Goal: Register for event/course

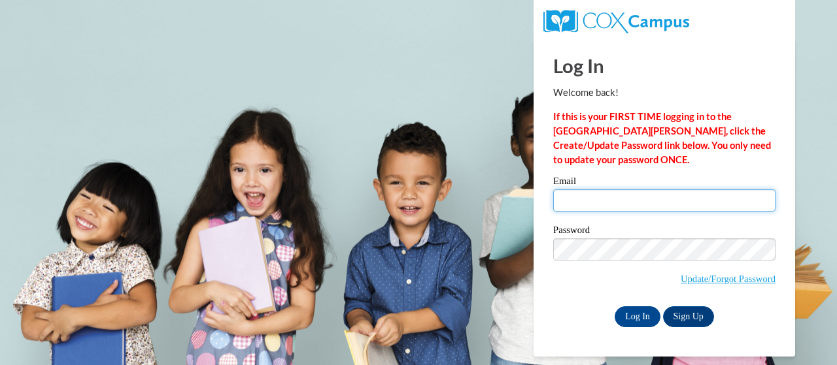
click at [620, 206] on input "Email" at bounding box center [664, 201] width 222 height 22
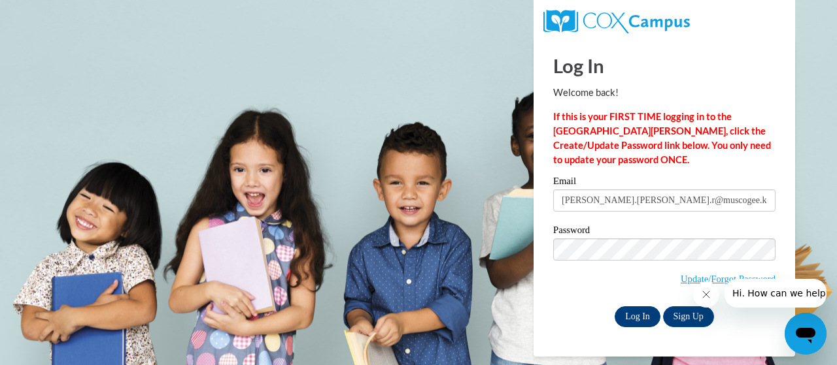
type input "[PERSON_NAME].[PERSON_NAME].r@muscogee.k12.ga.usb"
click at [641, 320] on input "Log In" at bounding box center [637, 317] width 46 height 21
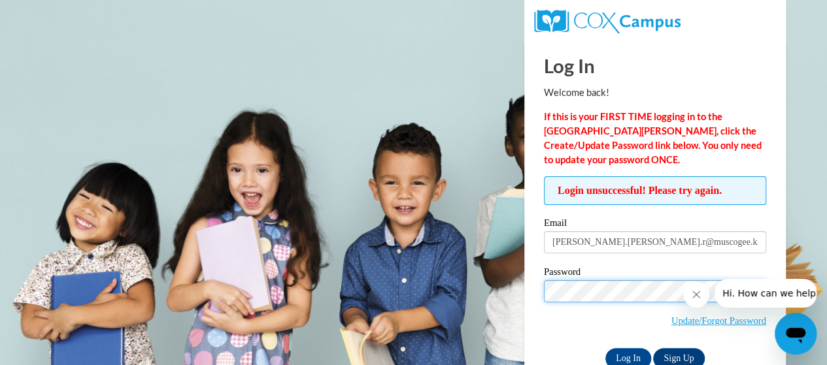
click at [605, 348] on input "Log In" at bounding box center [628, 358] width 46 height 21
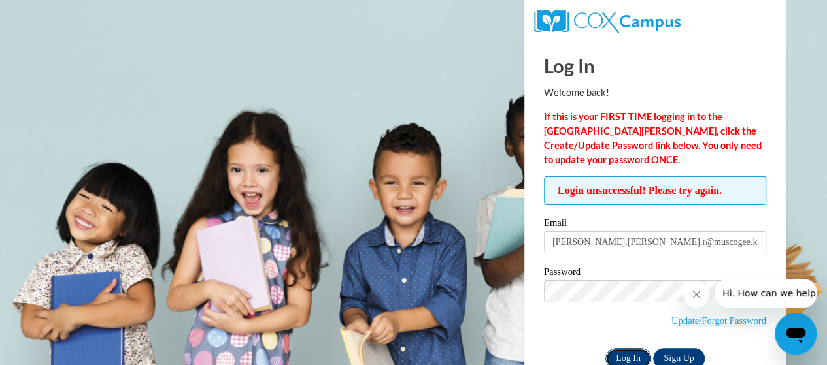
click at [626, 362] on input "Log In" at bounding box center [628, 358] width 46 height 21
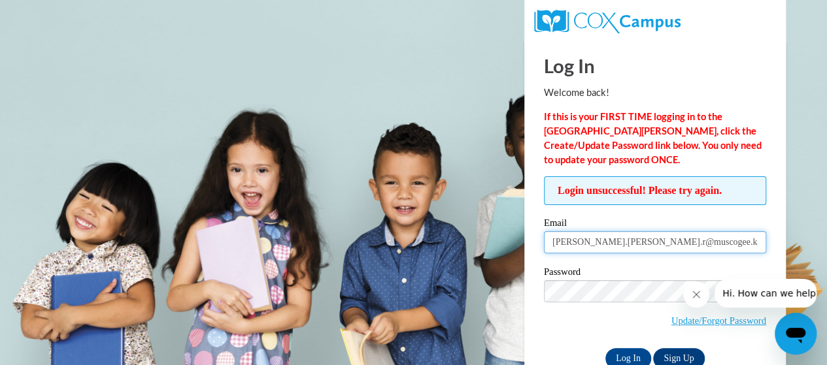
click at [614, 252] on input "[PERSON_NAME].[PERSON_NAME].r@muscogee.k12.ga.usb" at bounding box center [655, 242] width 222 height 22
click at [626, 242] on input "[PERSON_NAME].[PERSON_NAME].r@muscogee.k12.ga.usb" at bounding box center [655, 242] width 222 height 22
drag, startPoint x: 627, startPoint y: 242, endPoint x: 535, endPoint y: 250, distance: 93.1
click at [535, 250] on div "Login unsuccessful! Please try again. Please enter your email! Please enter you…" at bounding box center [655, 272] width 242 height 192
type input "e034739@muscogee.k12.ga.usb"
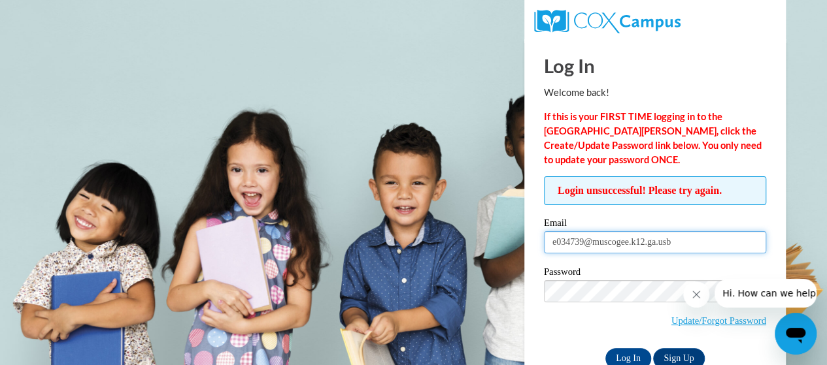
click at [605, 348] on input "Log In" at bounding box center [628, 358] width 46 height 21
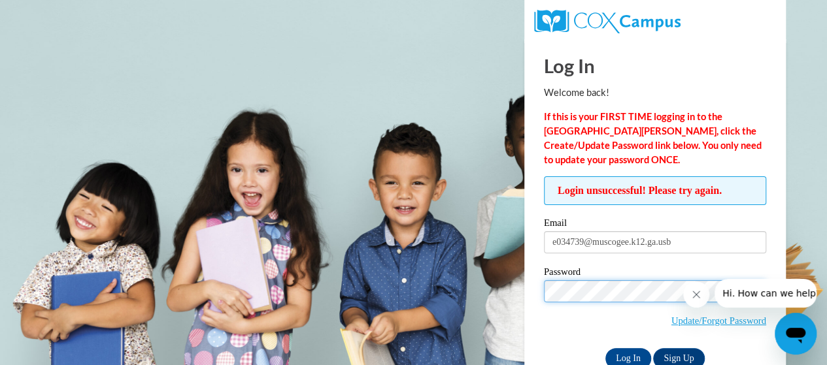
click at [605, 348] on input "Log In" at bounding box center [628, 358] width 46 height 21
click at [390, 147] on body "This site uses cookies to help improve your learning experience. By continuing …" at bounding box center [413, 182] width 827 height 365
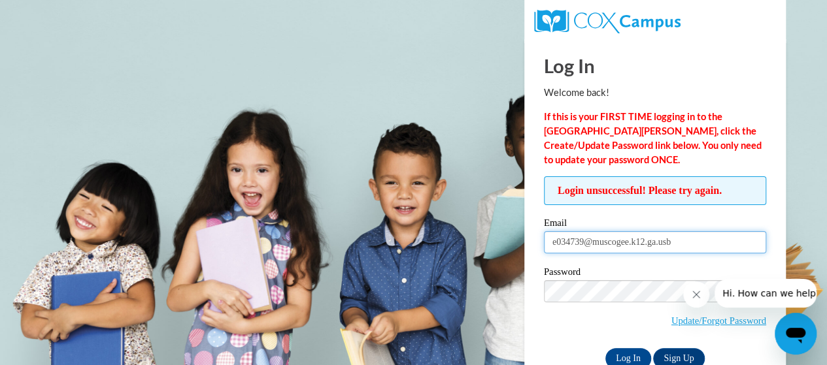
click at [626, 245] on input "e034739@muscogee.k12.ga.usb" at bounding box center [655, 242] width 222 height 22
type input "burnett.meghann.r@muscogee.k12.ga.us"
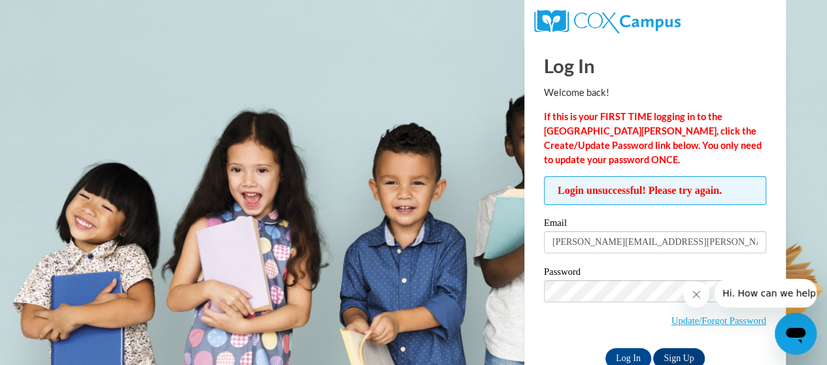
click at [695, 295] on icon "Close message from company" at bounding box center [696, 294] width 7 height 7
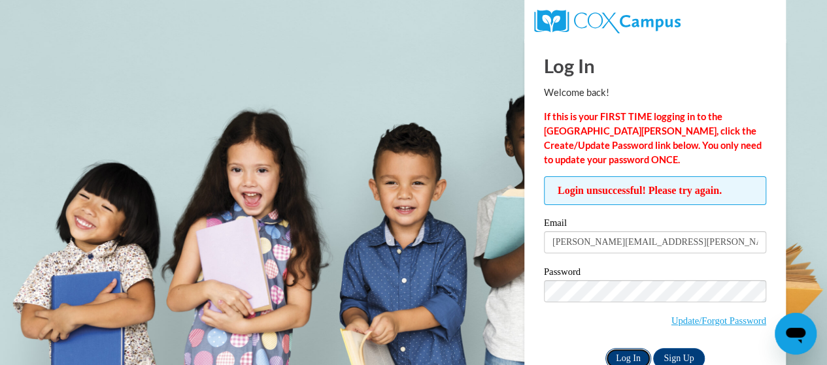
click at [622, 351] on input "Log In" at bounding box center [628, 358] width 46 height 21
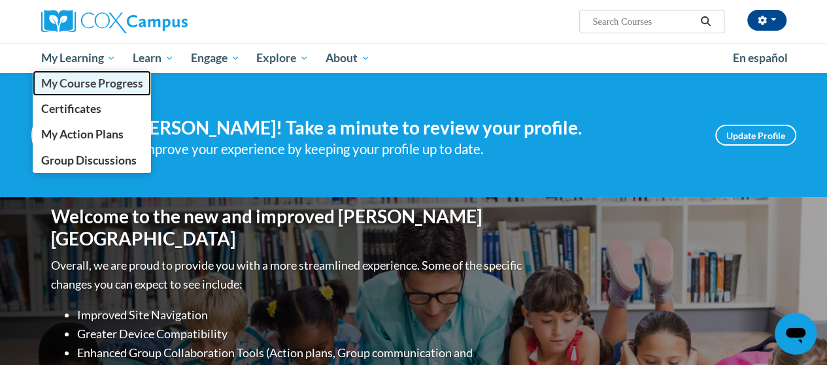
click at [70, 85] on span "My Course Progress" at bounding box center [92, 83] width 102 height 14
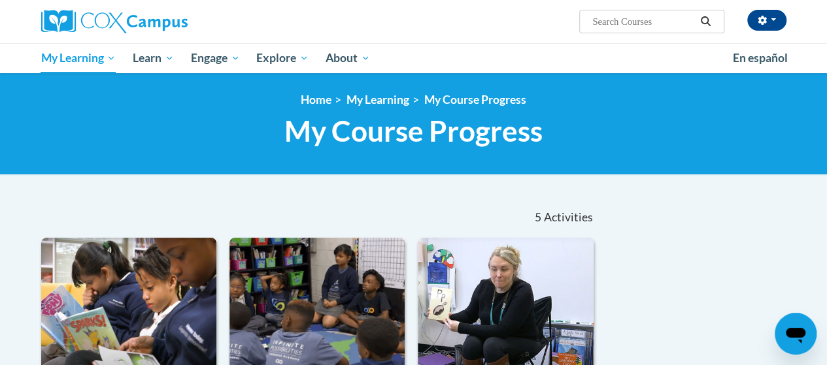
click at [673, 23] on input "Search..." at bounding box center [643, 22] width 105 height 16
type input "oral language"
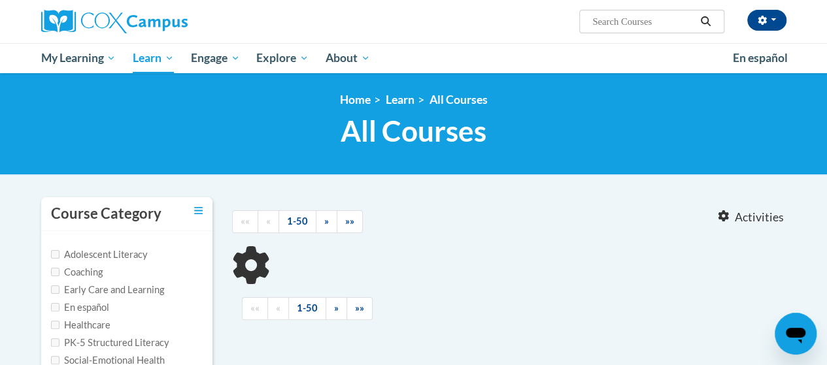
type input "oral language"
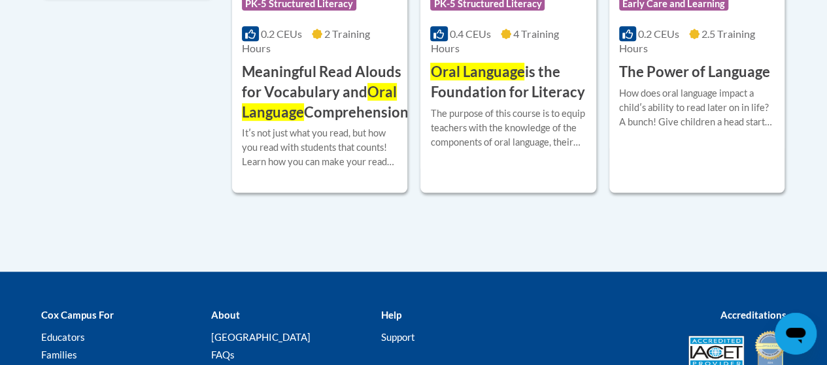
scroll to position [392, 0]
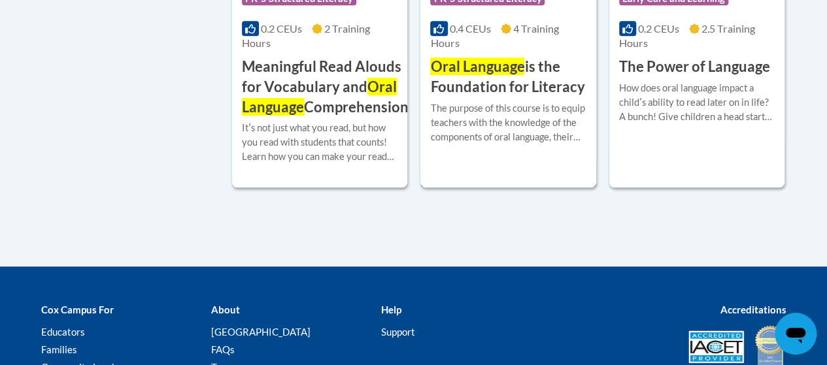
click at [497, 79] on h3 "Oral Language is the Foundation for Literacy" at bounding box center [508, 77] width 156 height 41
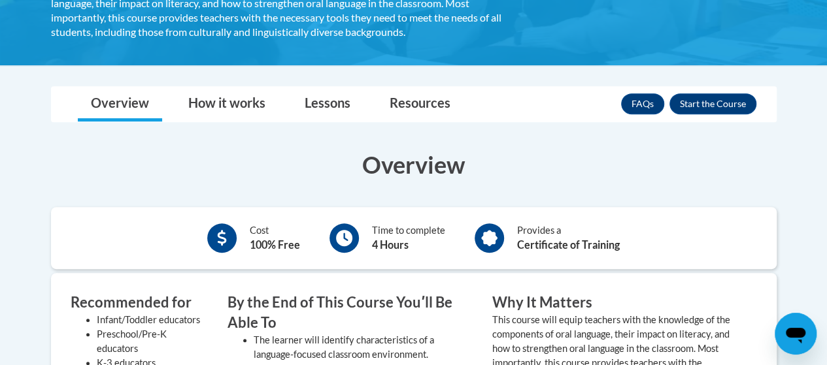
scroll to position [261, 0]
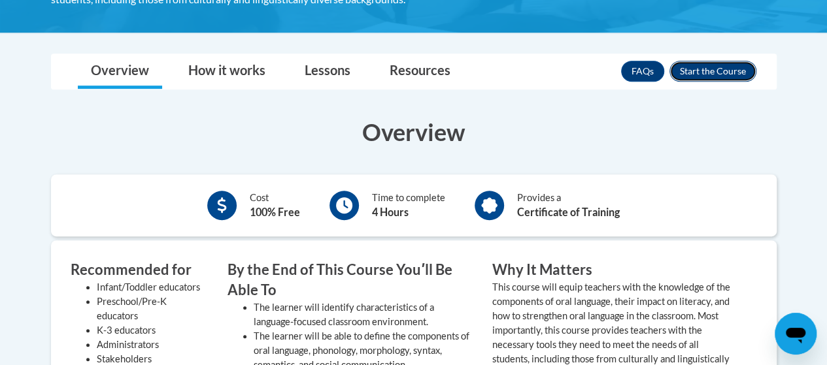
click at [715, 71] on button "Enroll" at bounding box center [712, 71] width 87 height 21
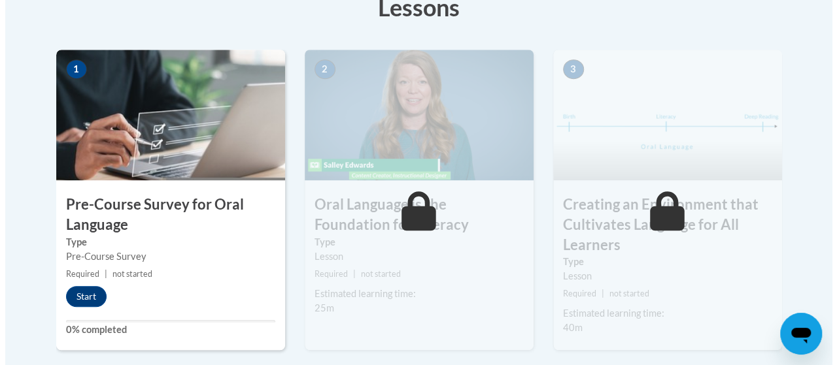
scroll to position [327, 0]
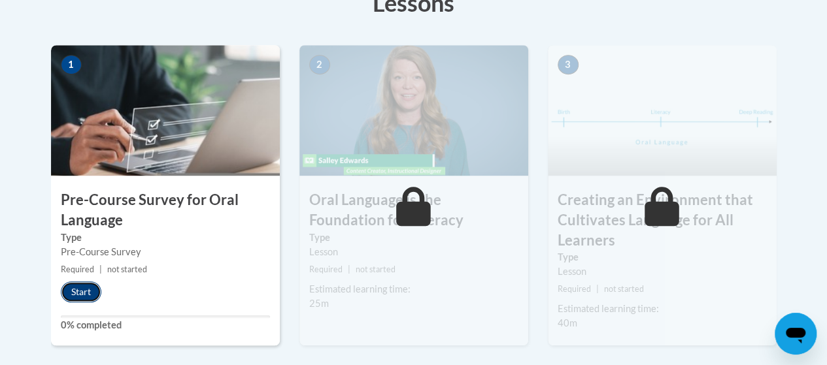
click at [97, 297] on button "Start" at bounding box center [81, 292] width 41 height 21
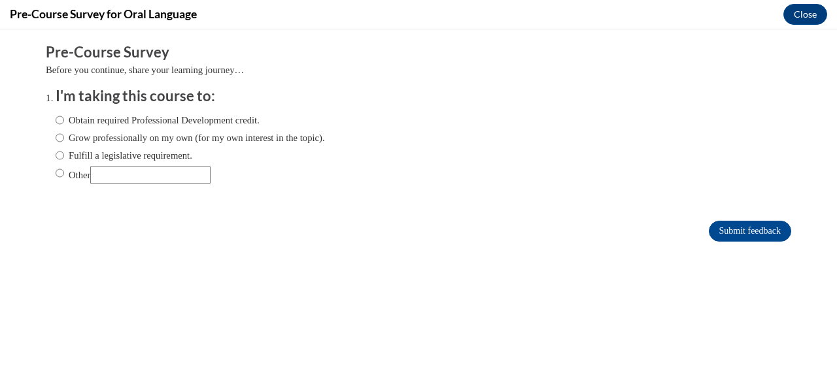
scroll to position [0, 0]
click at [113, 118] on label "Obtain required Professional Development credit." at bounding box center [158, 120] width 204 height 14
click at [64, 118] on input "Obtain required Professional Development credit." at bounding box center [60, 120] width 8 height 14
radio input "true"
click at [754, 232] on input "Submit feedback" at bounding box center [749, 231] width 82 height 21
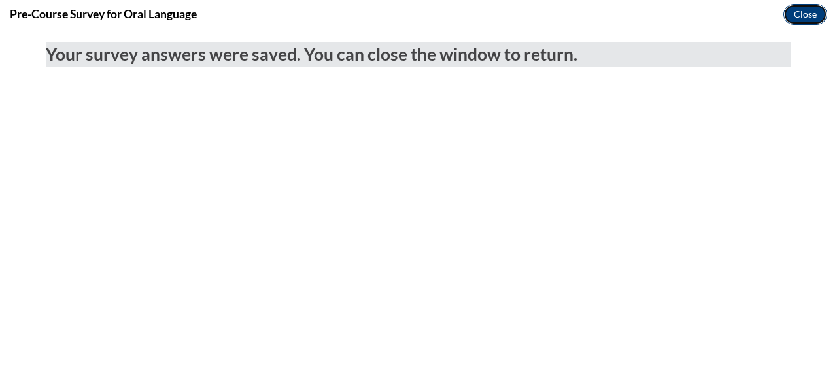
click at [809, 12] on button "Close" at bounding box center [805, 14] width 44 height 21
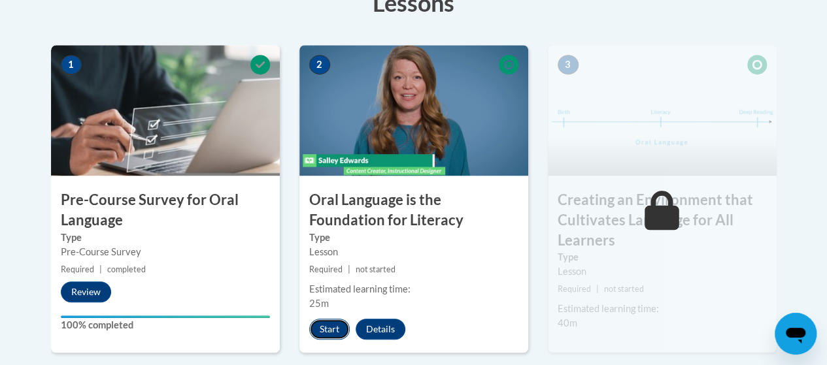
click at [331, 333] on button "Start" at bounding box center [329, 329] width 41 height 21
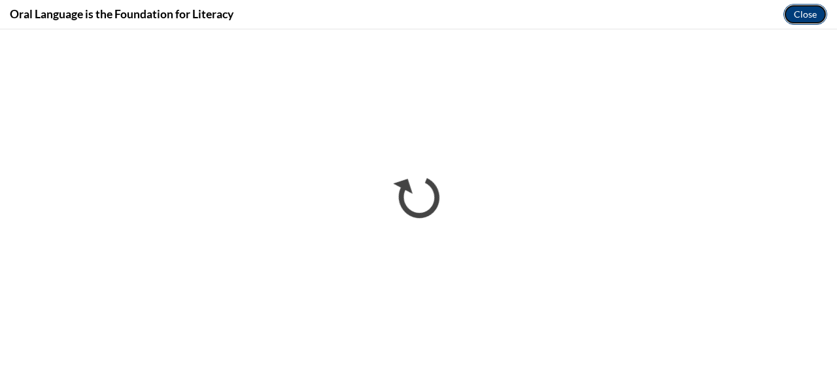
click at [806, 18] on button "Close" at bounding box center [805, 14] width 44 height 21
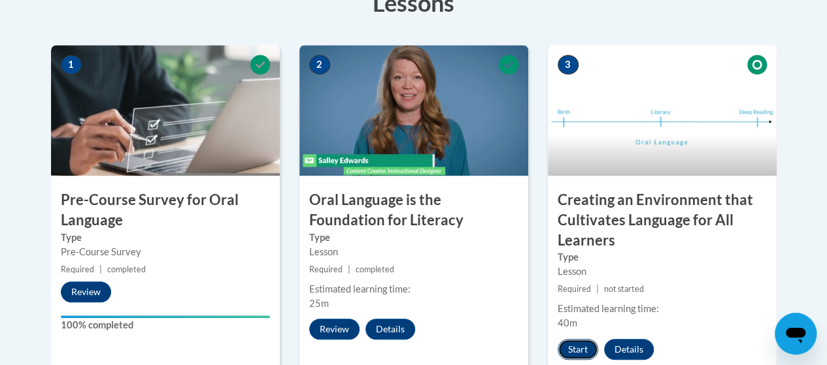
click at [574, 350] on button "Start" at bounding box center [577, 349] width 41 height 21
